Goal: Transaction & Acquisition: Purchase product/service

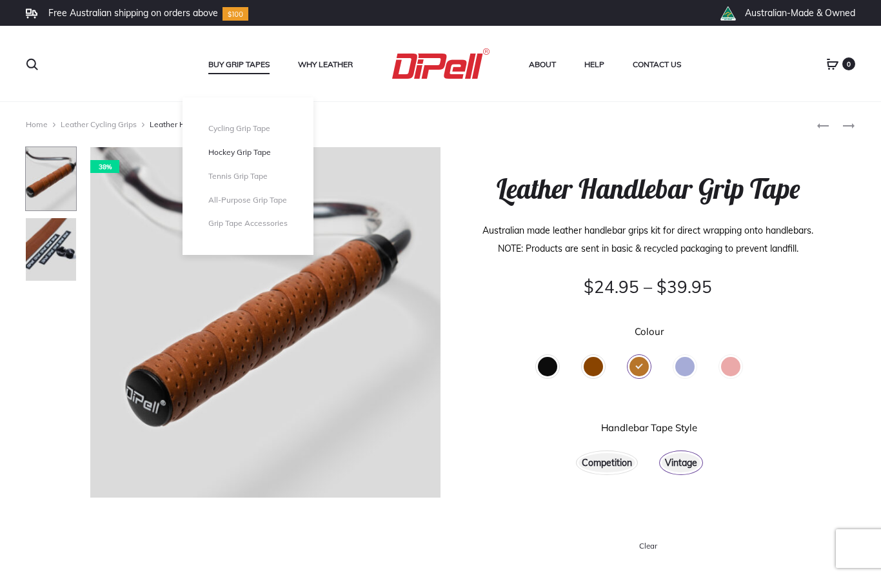
click at [238, 153] on link "Hockey Grip Tape" at bounding box center [247, 152] width 79 height 11
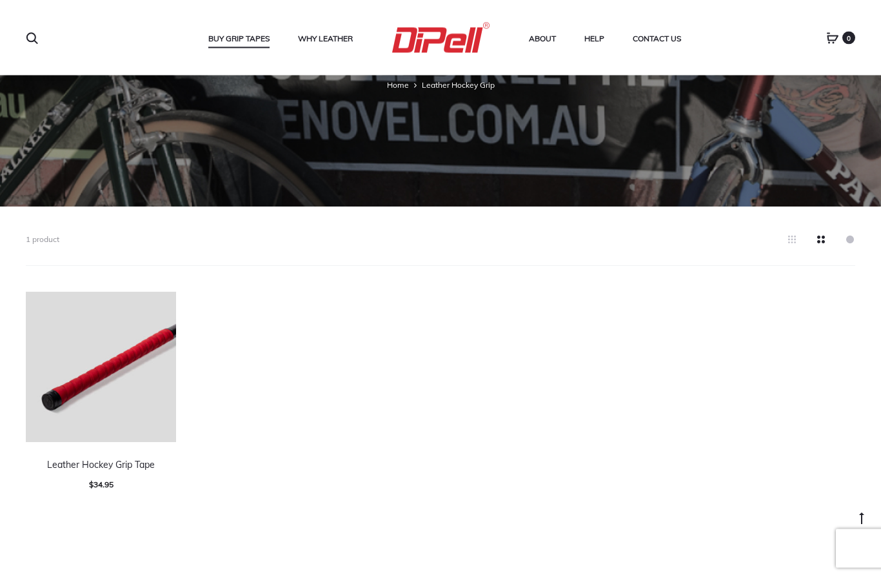
scroll to position [208, 0]
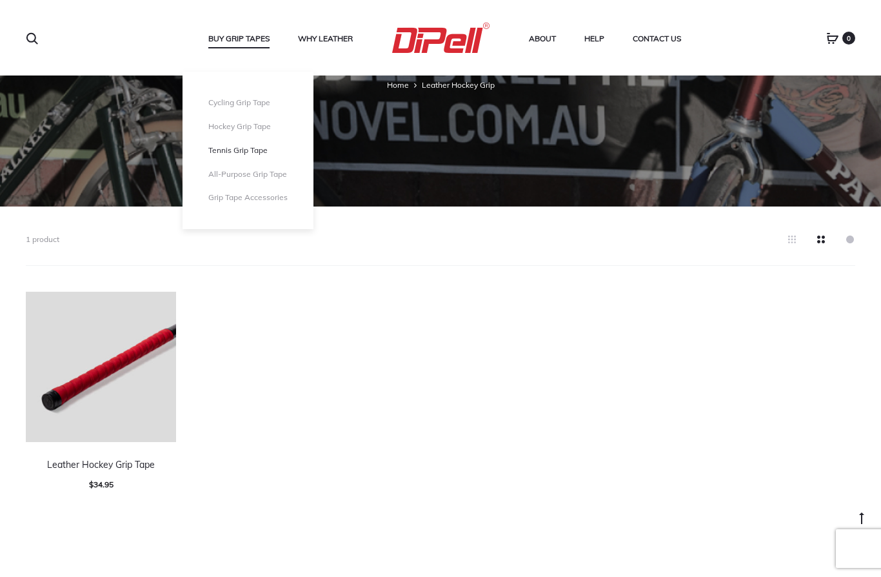
click at [240, 150] on link "Tennis Grip Tape" at bounding box center [247, 150] width 79 height 11
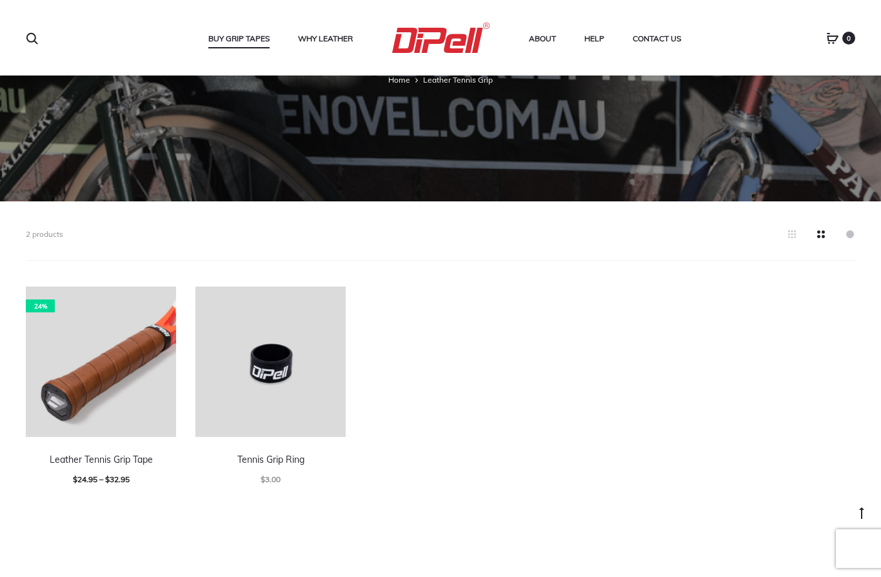
scroll to position [230, 0]
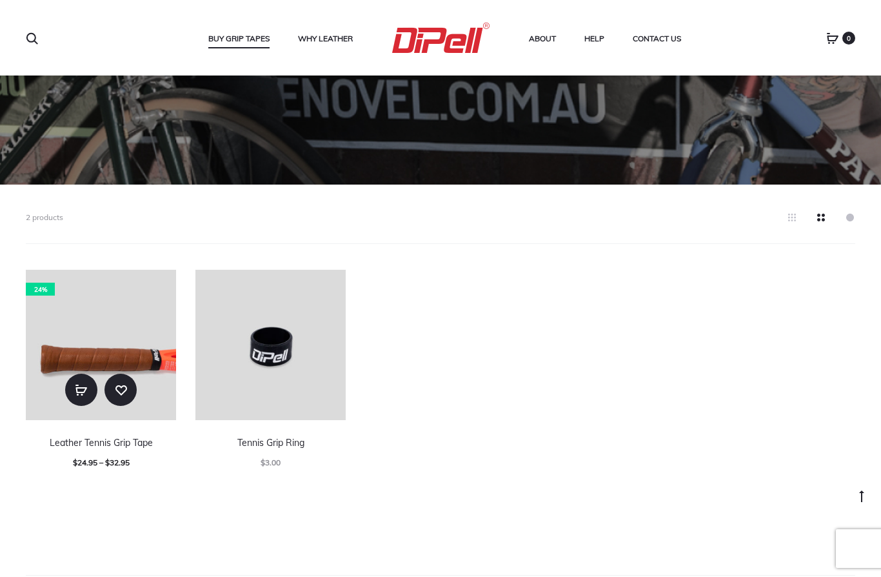
click at [117, 343] on img at bounding box center [101, 345] width 150 height 150
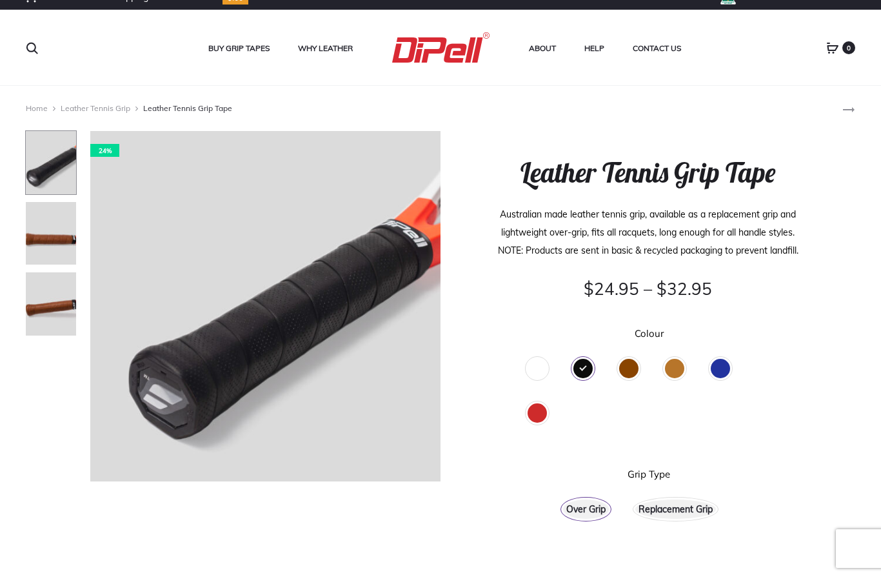
scroll to position [15, 0]
click at [575, 509] on div "Over Grip" at bounding box center [586, 509] width 46 height 19
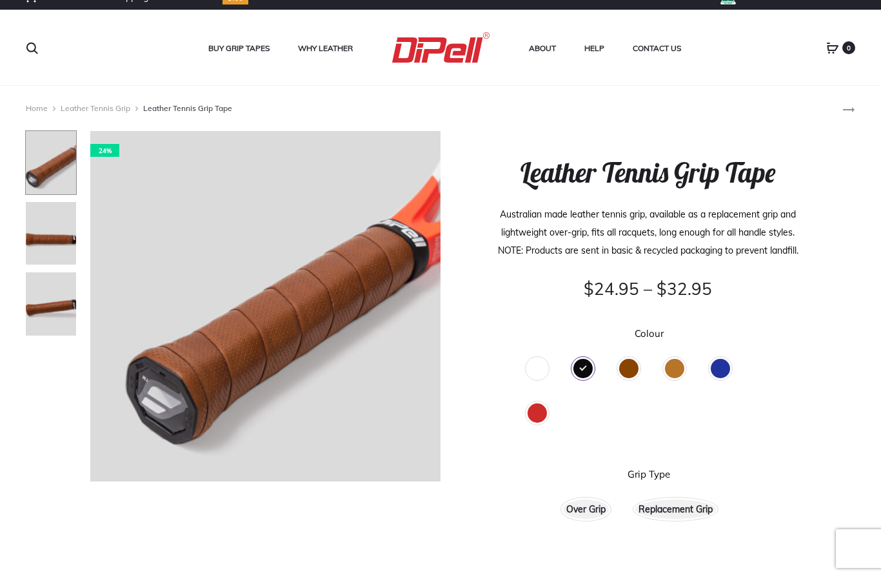
click at [626, 368] on div "Brown" at bounding box center [628, 368] width 19 height 19
click at [583, 372] on div "Black" at bounding box center [583, 368] width 19 height 19
click at [537, 414] on div "Red" at bounding box center [537, 412] width 19 height 19
click at [588, 371] on div "Black" at bounding box center [583, 368] width 19 height 19
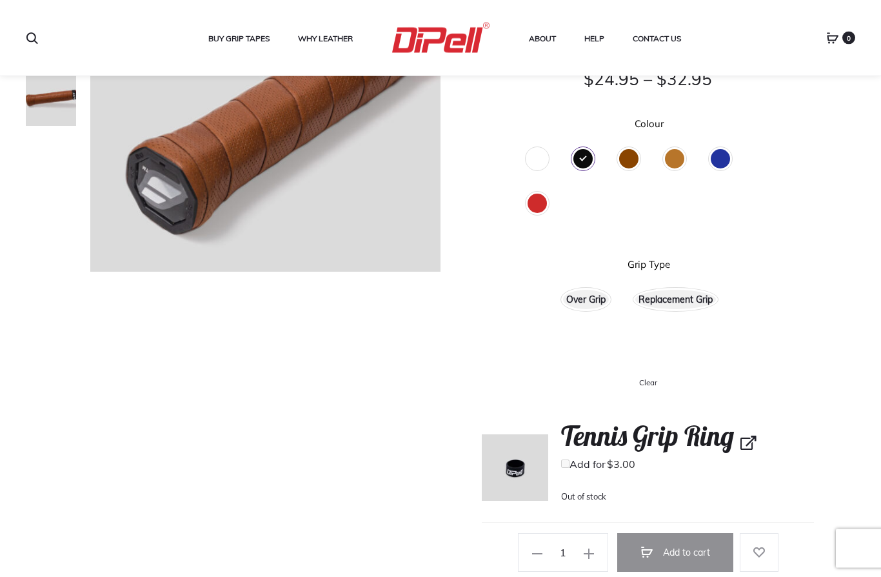
scroll to position [222, 0]
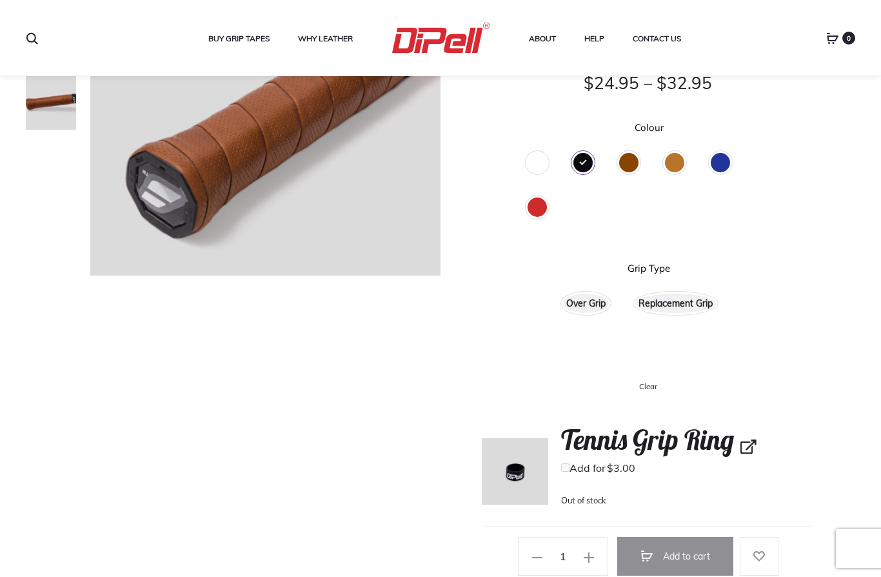
click at [628, 163] on div "Brown" at bounding box center [628, 162] width 19 height 19
click at [678, 165] on div "Tan" at bounding box center [674, 162] width 19 height 19
click at [721, 163] on div "Blue" at bounding box center [720, 162] width 19 height 19
click at [537, 212] on div "Red" at bounding box center [537, 206] width 19 height 19
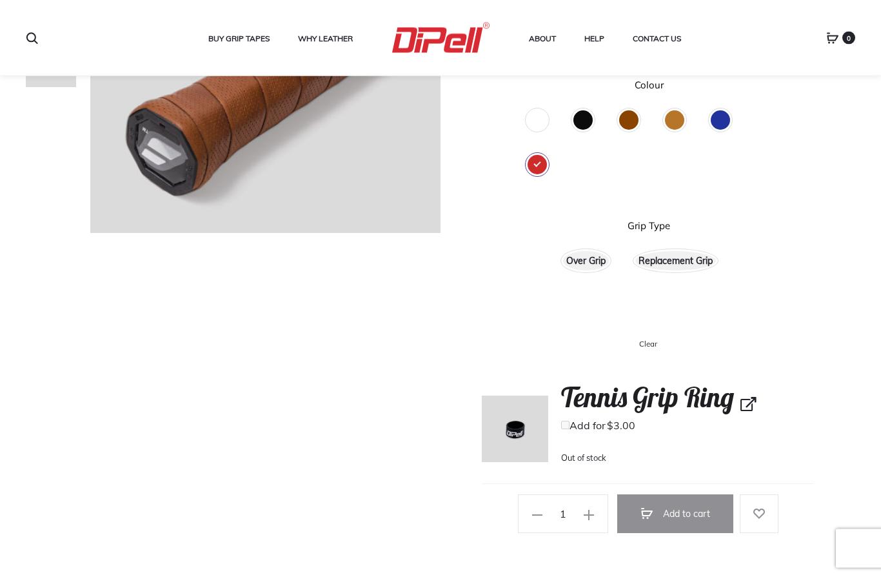
scroll to position [265, 0]
click at [686, 261] on div "Replacement Grip" at bounding box center [675, 260] width 81 height 19
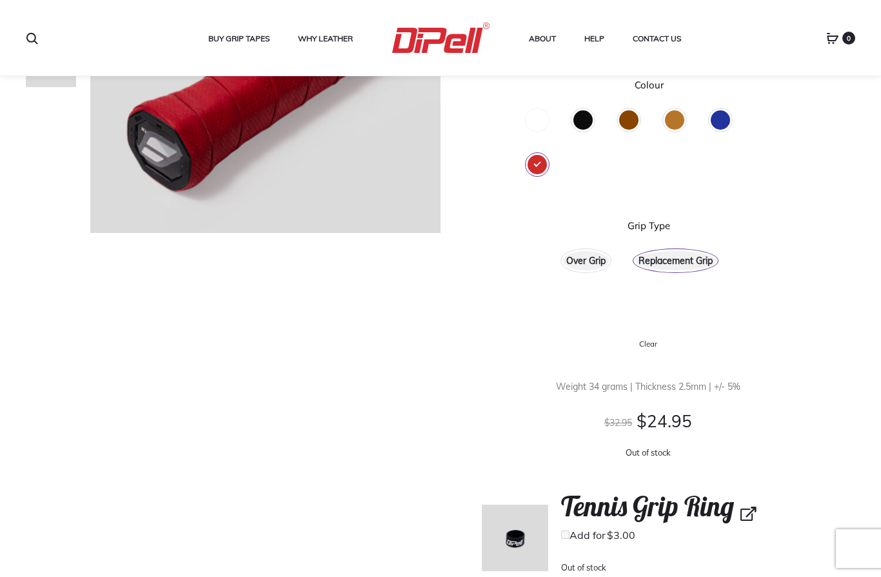
click at [584, 124] on div "Black" at bounding box center [583, 119] width 19 height 19
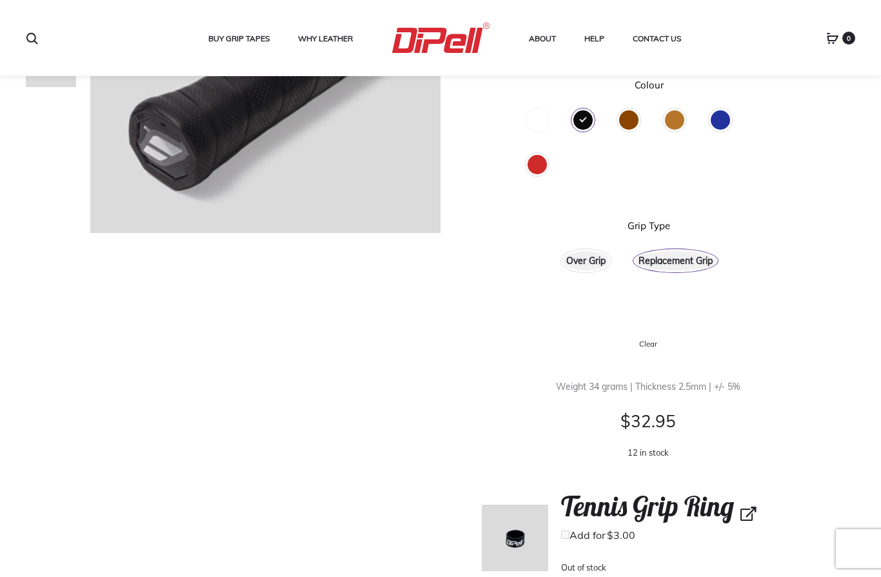
click at [626, 120] on div "Brown" at bounding box center [628, 119] width 19 height 19
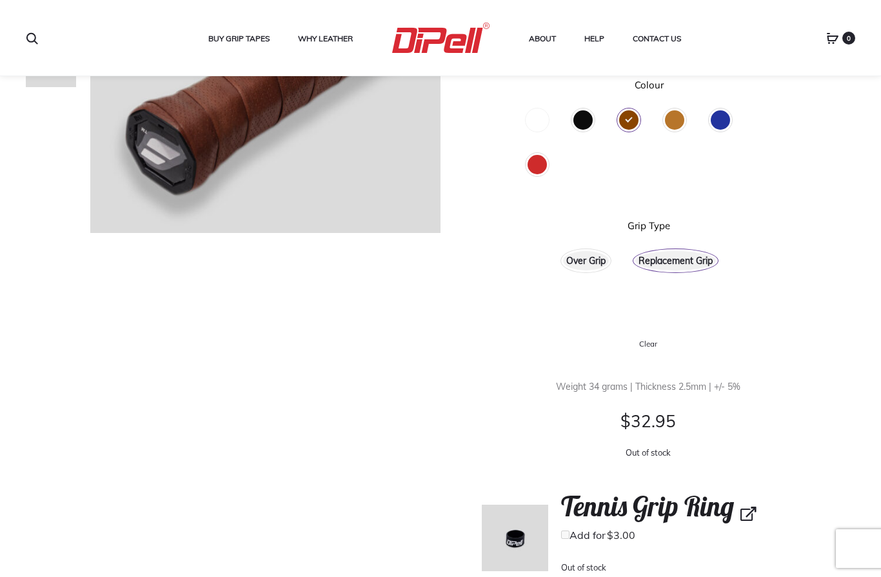
click at [673, 118] on div "Tan" at bounding box center [674, 119] width 19 height 19
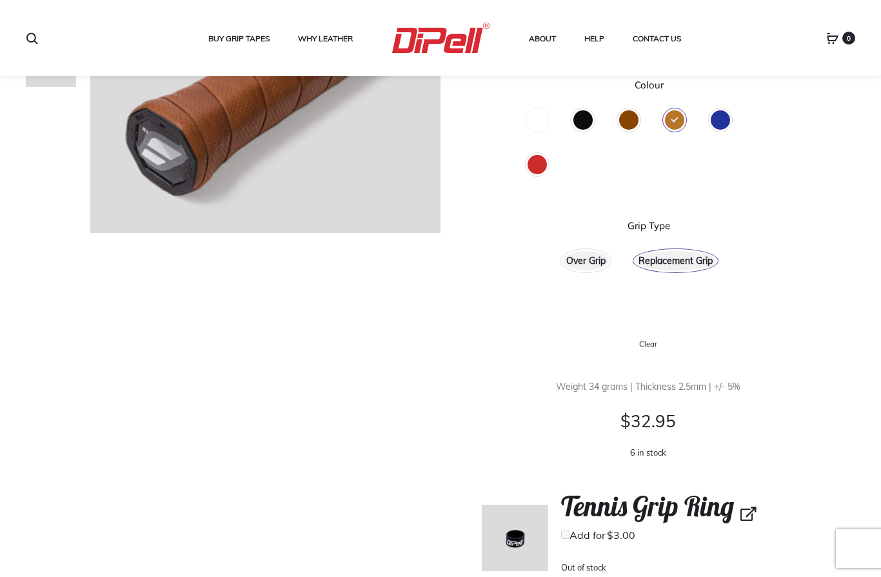
click at [728, 121] on div "Blue" at bounding box center [720, 119] width 19 height 19
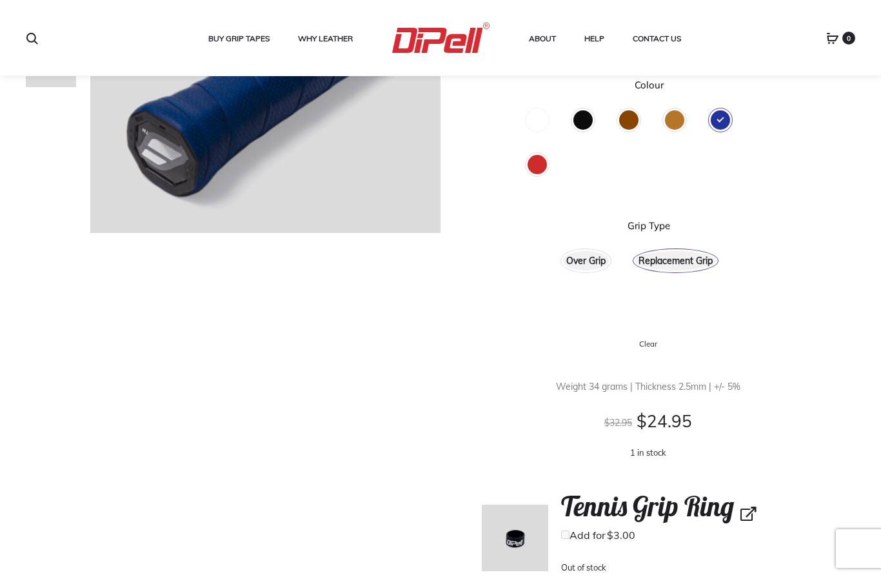
click at [530, 161] on div "Red" at bounding box center [537, 164] width 19 height 19
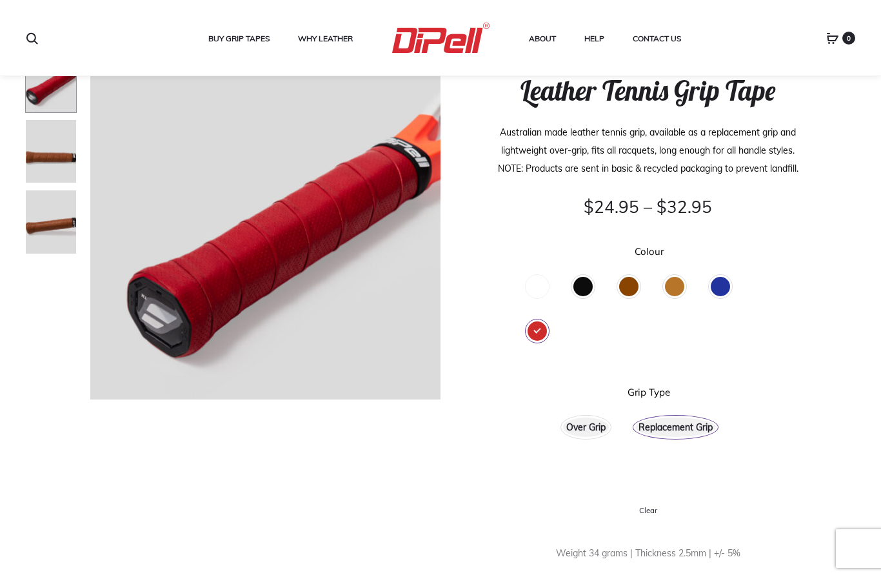
scroll to position [91, 0]
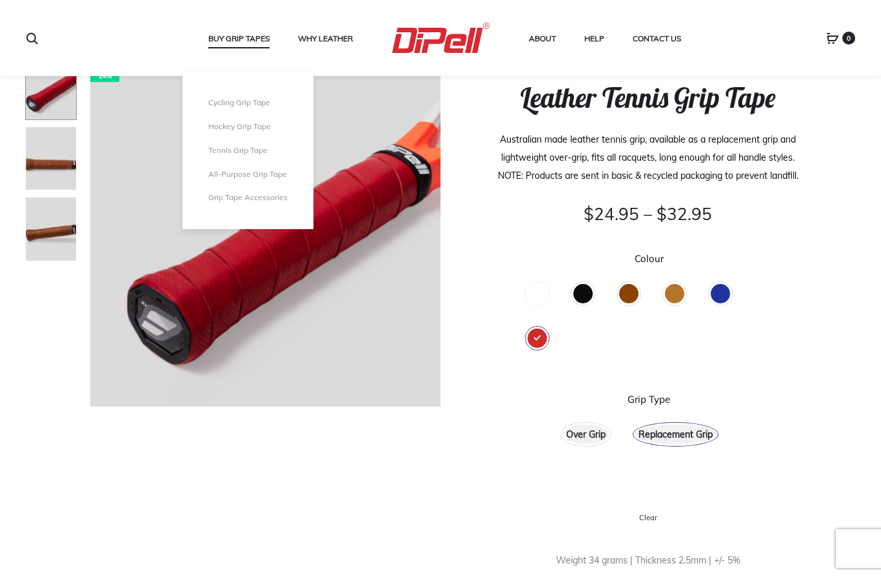
click at [254, 131] on li "Hockey Grip Tape" at bounding box center [248, 127] width 131 height 24
click at [251, 127] on link "Hockey Grip Tape" at bounding box center [247, 126] width 79 height 11
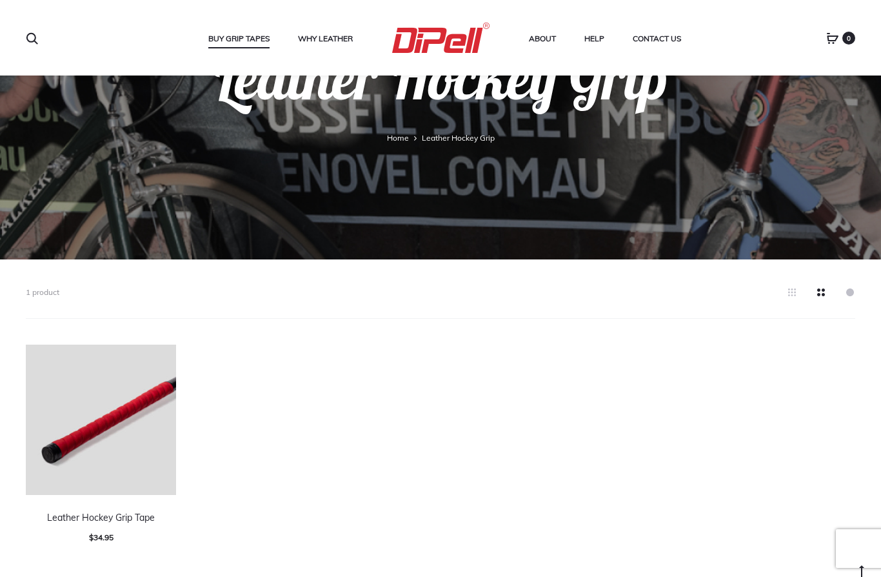
scroll to position [167, 0]
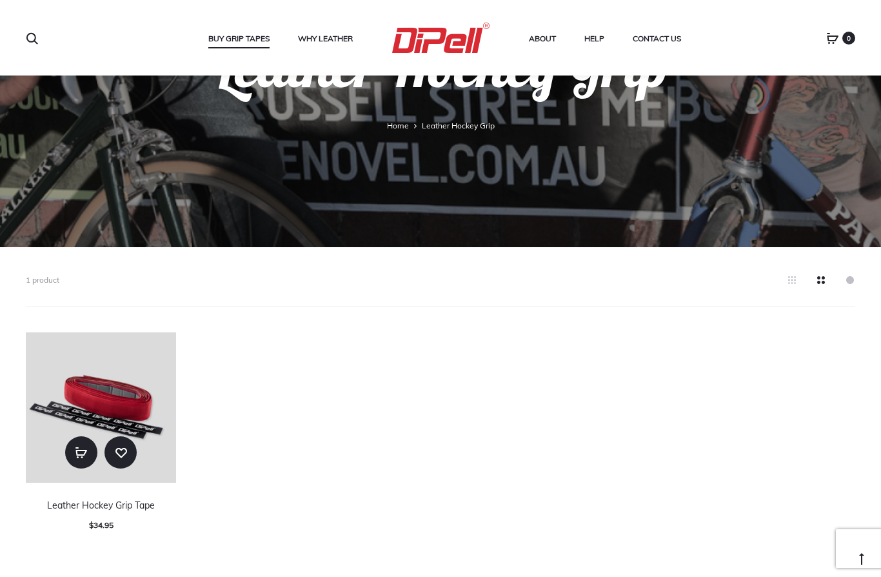
click at [93, 387] on img at bounding box center [101, 407] width 150 height 150
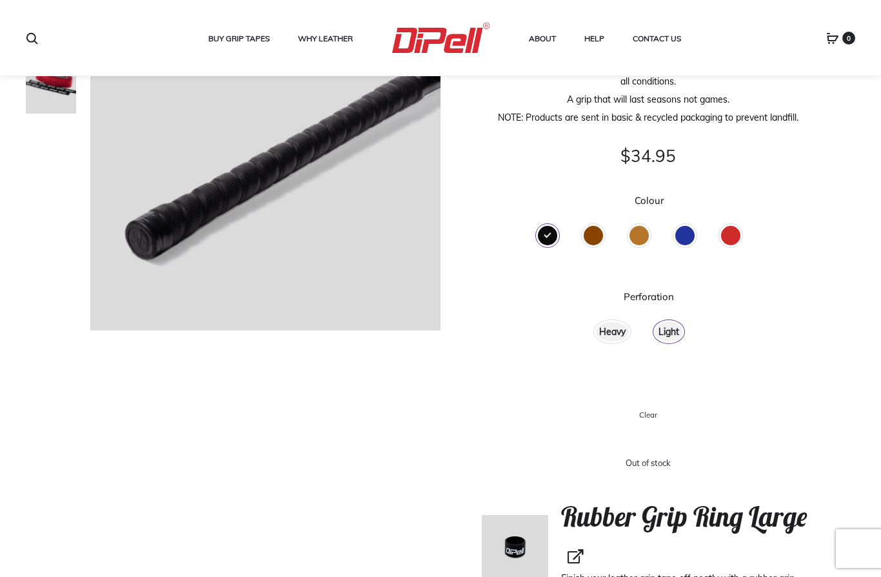
scroll to position [182, 0]
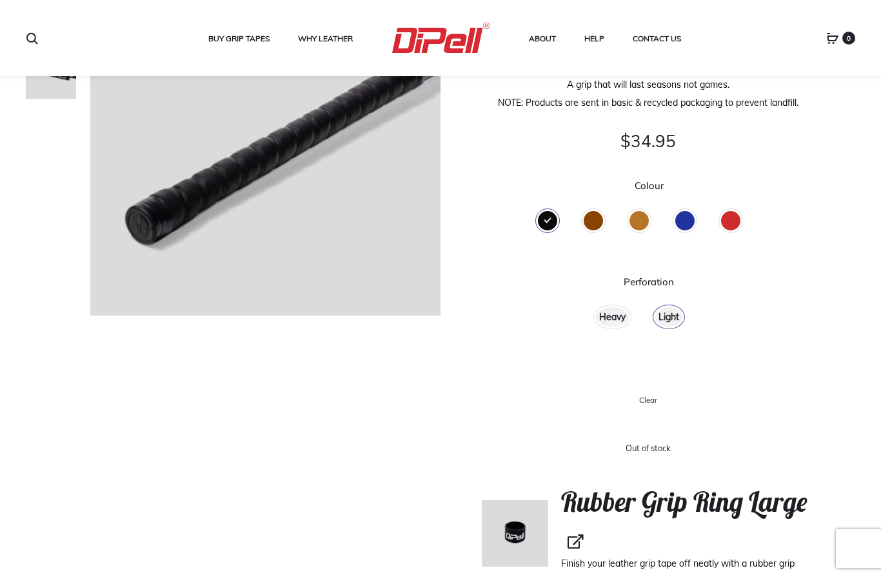
click at [594, 228] on div "Brown" at bounding box center [593, 220] width 19 height 19
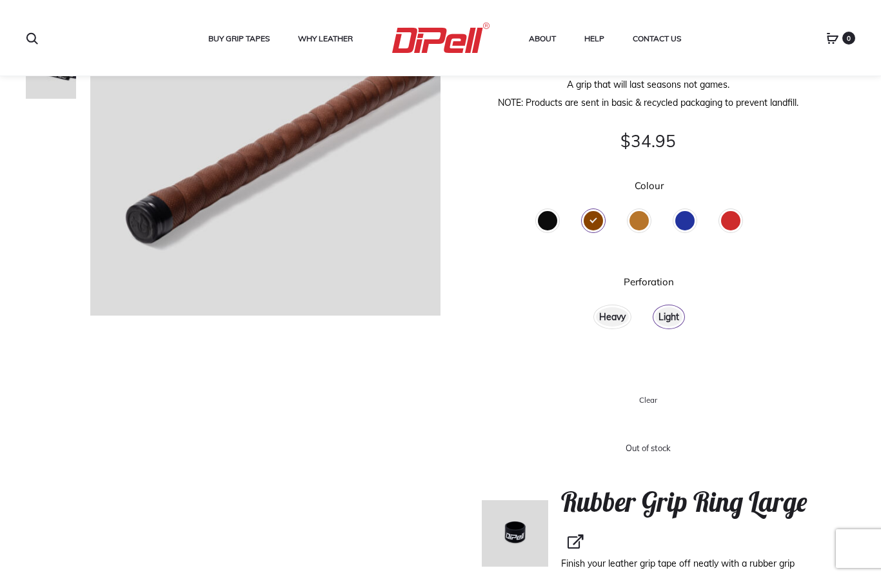
click at [631, 222] on div "Tan" at bounding box center [639, 220] width 19 height 19
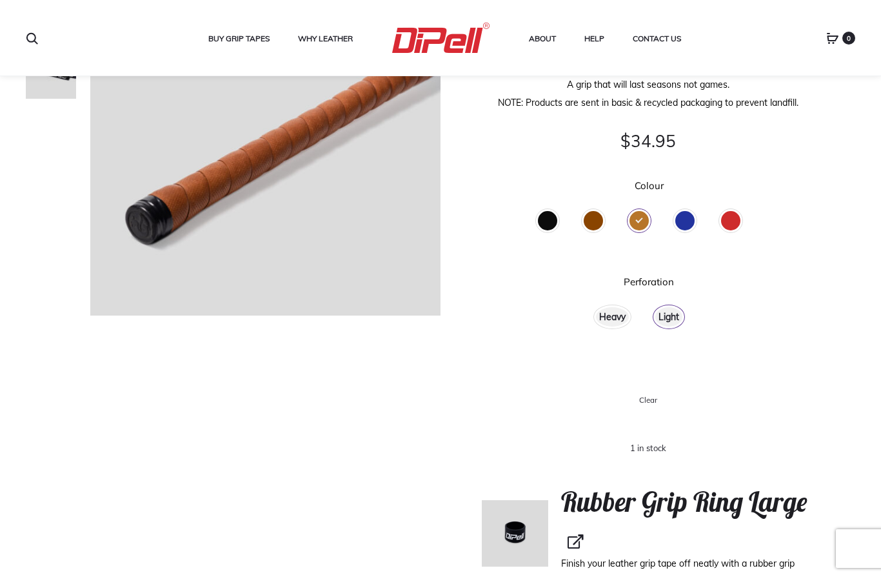
click at [683, 221] on div "Blue" at bounding box center [684, 220] width 19 height 19
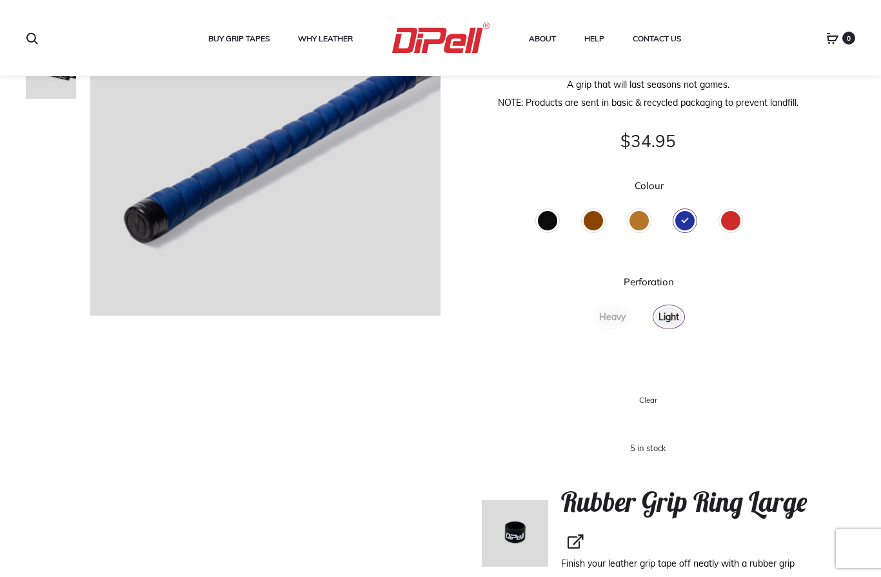
click at [737, 217] on div "Red" at bounding box center [730, 220] width 19 height 19
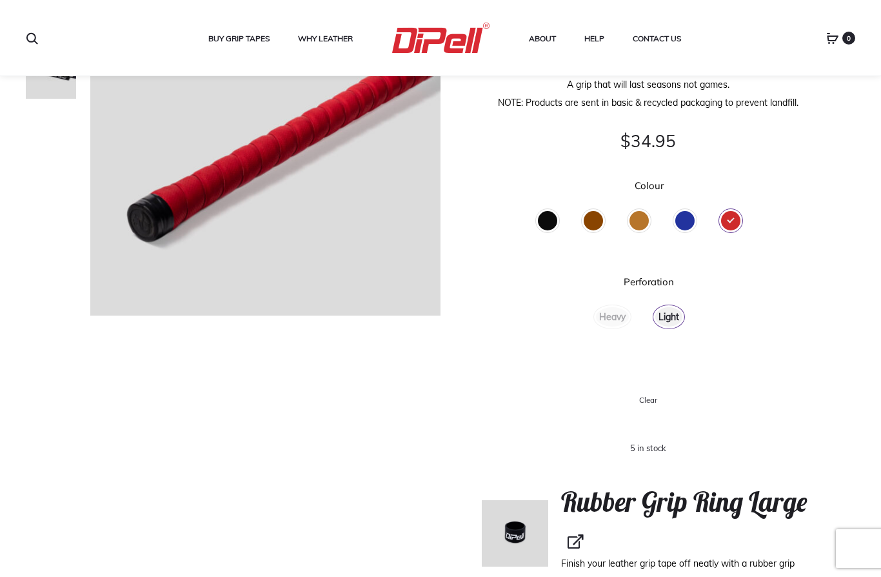
click at [675, 312] on div "Light" at bounding box center [668, 316] width 27 height 19
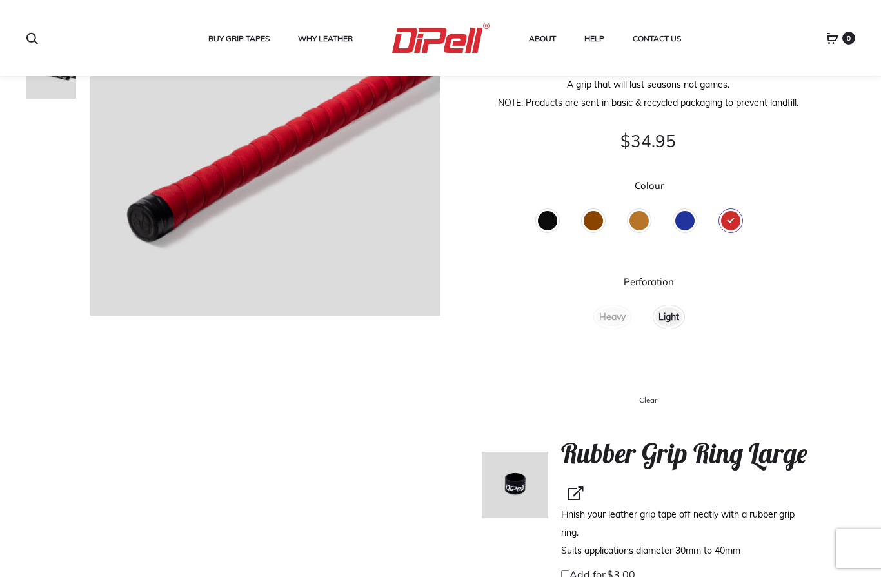
click at [552, 223] on div "Black" at bounding box center [547, 220] width 19 height 19
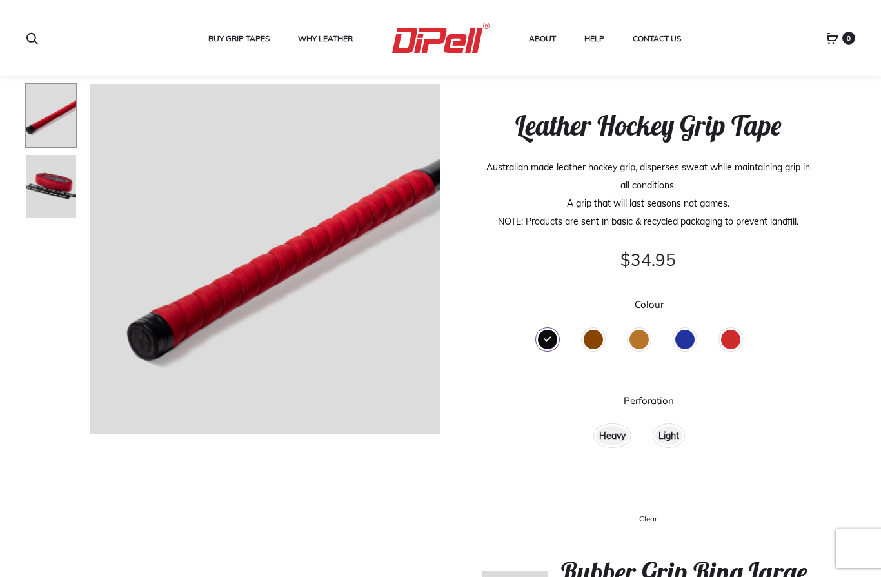
scroll to position [61, 0]
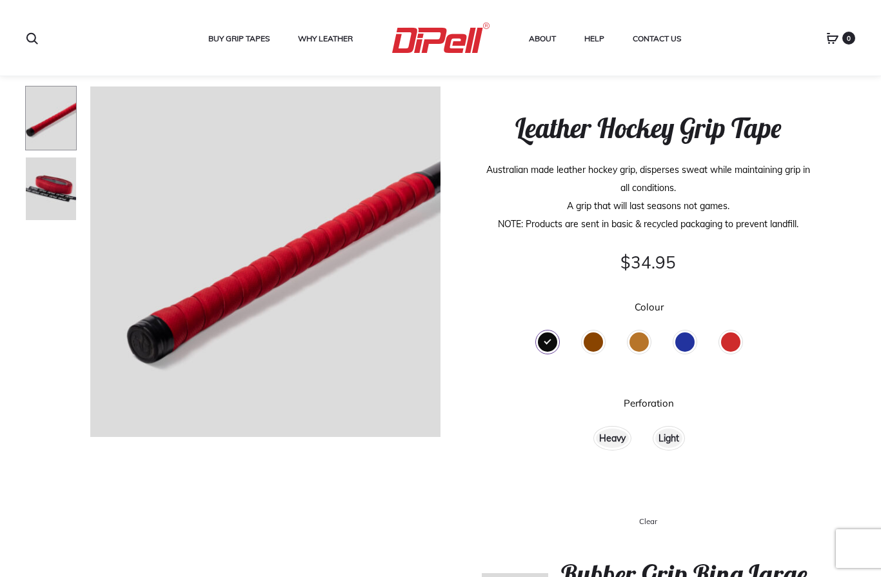
click at [677, 441] on div "Light" at bounding box center [668, 437] width 27 height 19
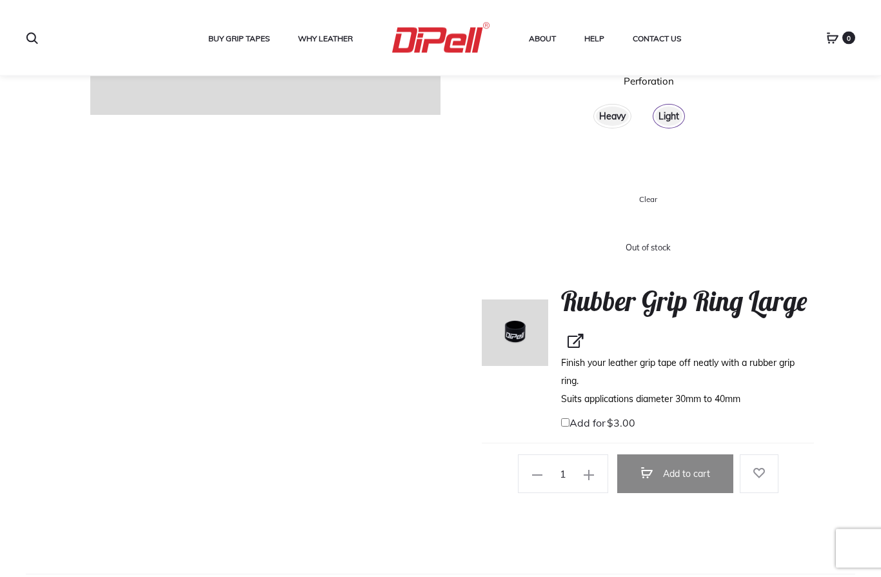
scroll to position [383, 0]
click at [589, 470] on use at bounding box center [589, 475] width 10 height 10
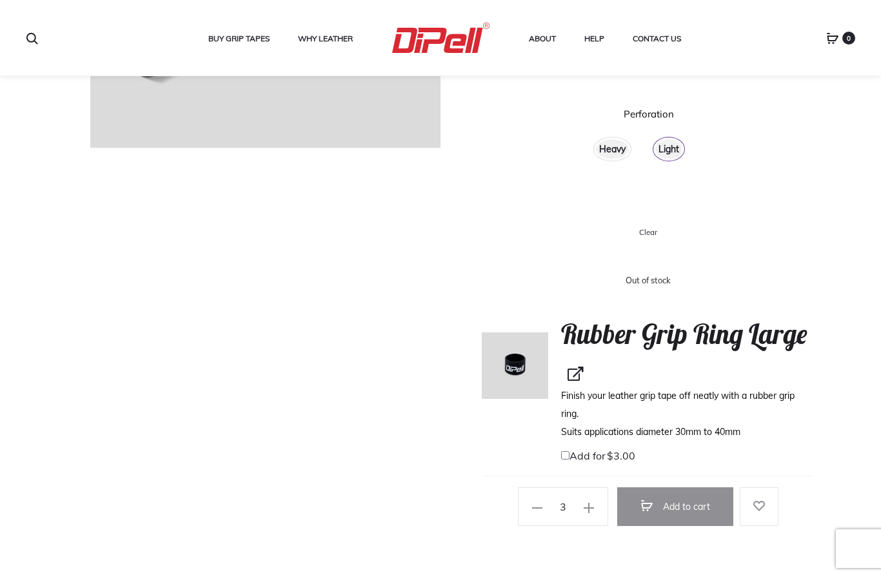
scroll to position [393, 0]
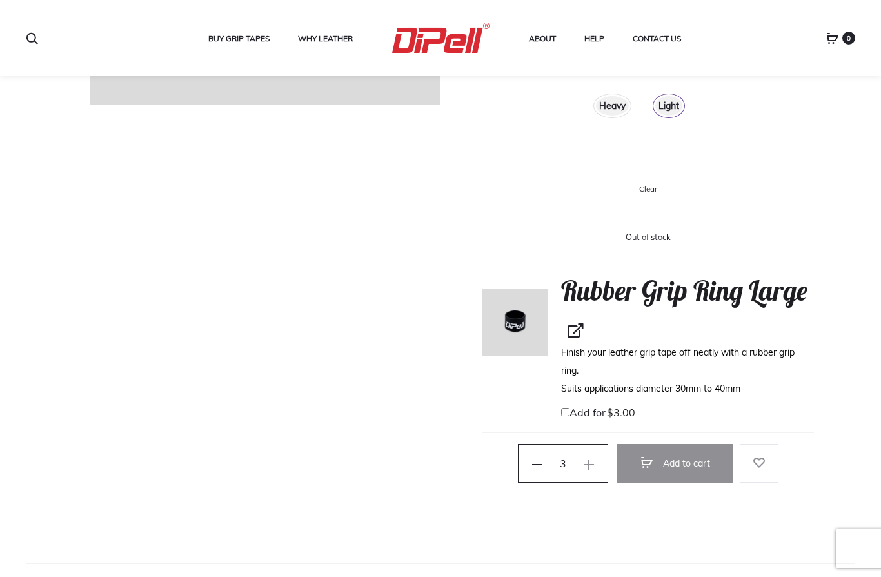
click at [543, 459] on icon at bounding box center [537, 464] width 10 height 10
type input "1"
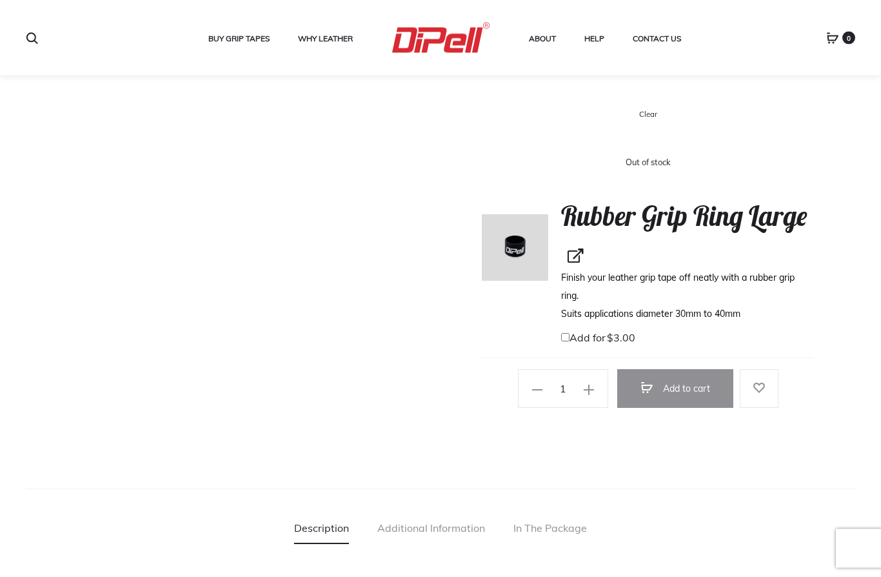
scroll to position [471, 0]
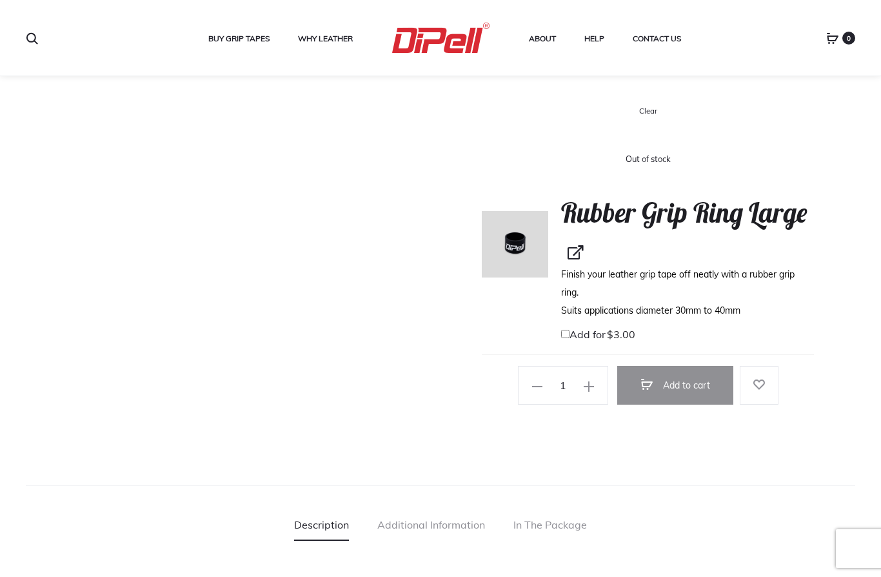
click at [554, 443] on div at bounding box center [648, 460] width 332 height 35
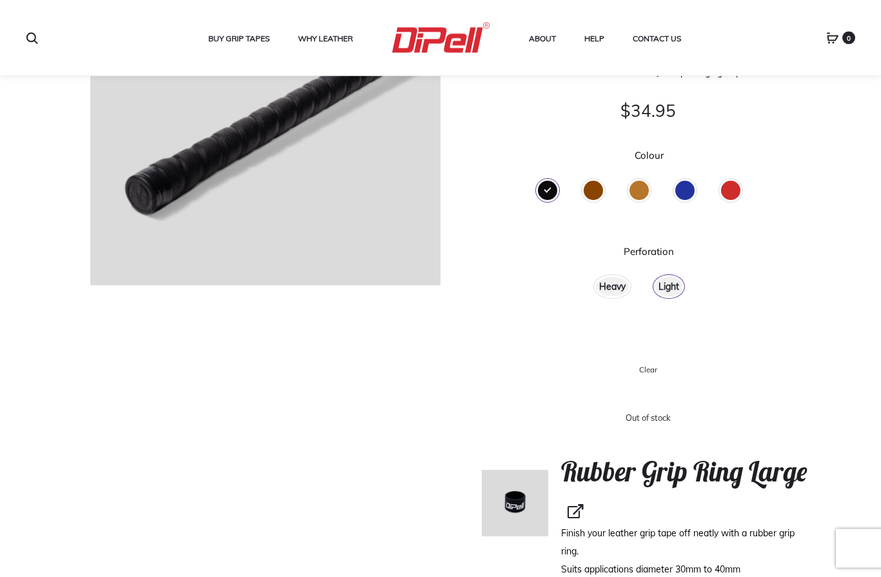
scroll to position [197, 0]
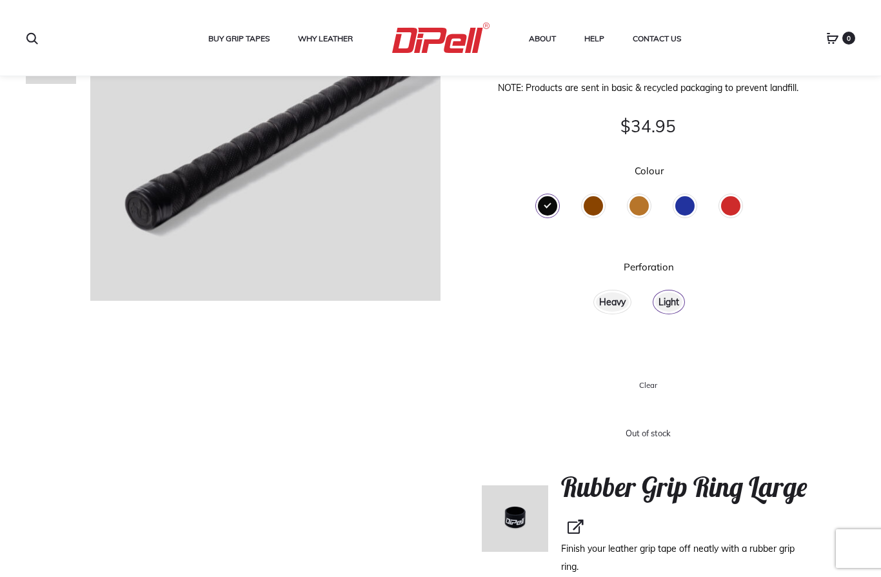
click at [608, 303] on div "Heavy" at bounding box center [612, 301] width 33 height 19
click at [674, 299] on div "Light" at bounding box center [668, 301] width 27 height 19
click at [601, 214] on div "Brown" at bounding box center [593, 205] width 19 height 19
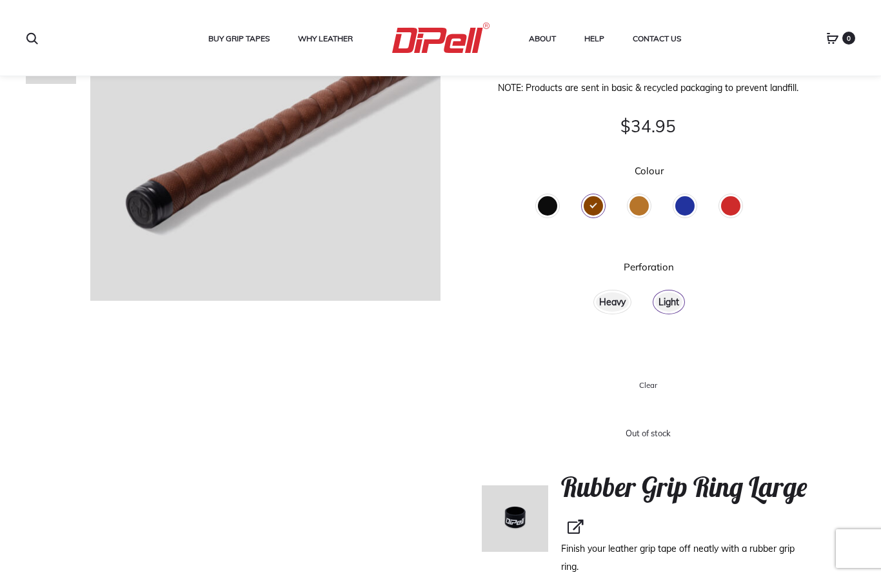
click at [611, 308] on div "Heavy" at bounding box center [612, 301] width 33 height 19
click at [546, 205] on div "Black" at bounding box center [547, 205] width 19 height 19
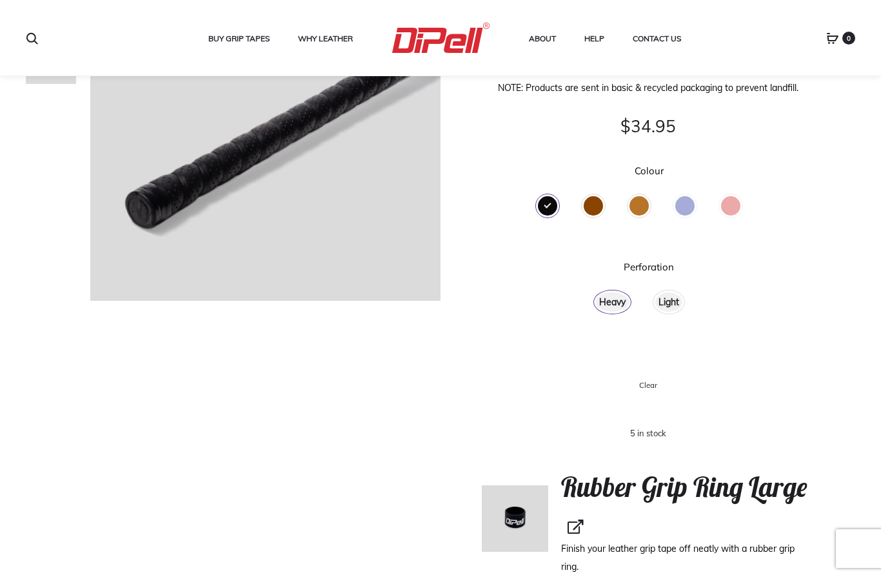
click at [617, 310] on div "Heavy" at bounding box center [612, 301] width 33 height 19
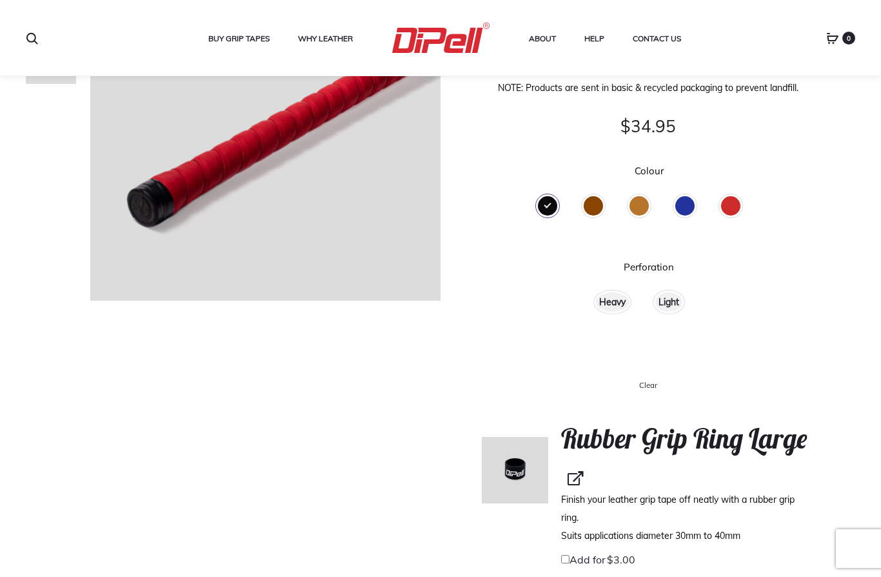
click at [612, 305] on div "Heavy" at bounding box center [612, 301] width 33 height 19
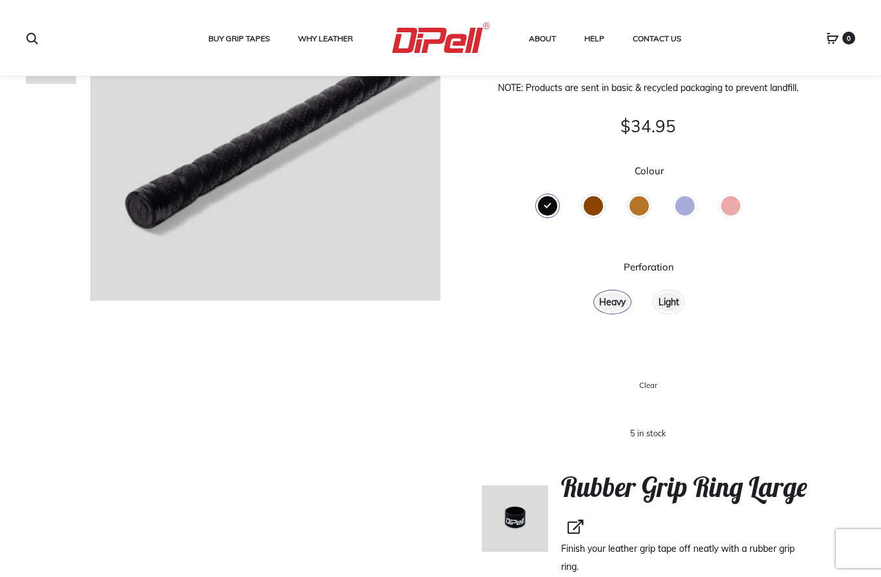
click at [675, 301] on div "Light" at bounding box center [668, 301] width 27 height 19
click at [614, 301] on div "Heavy" at bounding box center [612, 301] width 33 height 19
click at [681, 305] on div "Light" at bounding box center [668, 301] width 27 height 19
click at [615, 299] on div "Heavy" at bounding box center [612, 301] width 33 height 19
click at [596, 202] on div "Brown" at bounding box center [593, 205] width 19 height 19
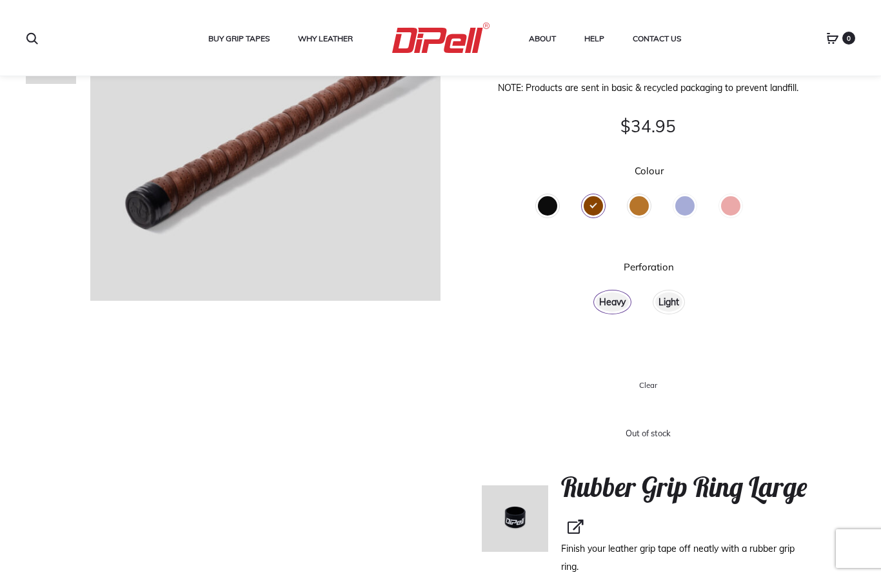
click at [553, 201] on div "Black" at bounding box center [547, 205] width 19 height 19
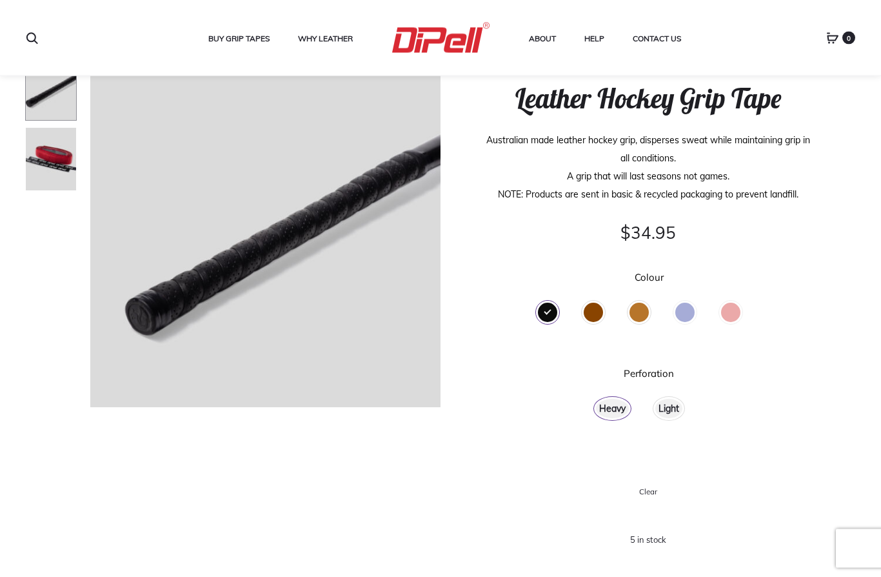
scroll to position [0, 0]
